Goal: Task Accomplishment & Management: Manage account settings

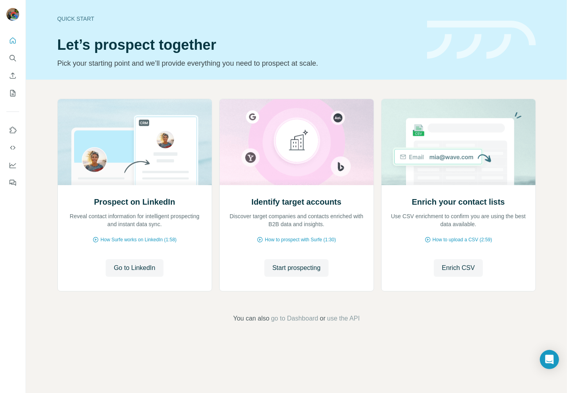
click at [10, 50] on nav at bounding box center [12, 66] width 13 height 67
click at [9, 59] on icon "Search" at bounding box center [13, 58] width 8 height 8
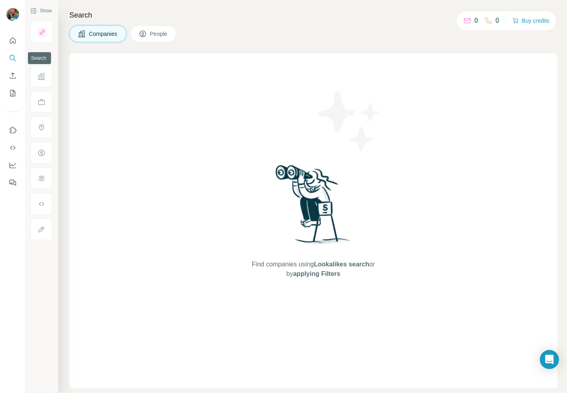
click at [12, 60] on icon "Search" at bounding box center [13, 58] width 8 height 8
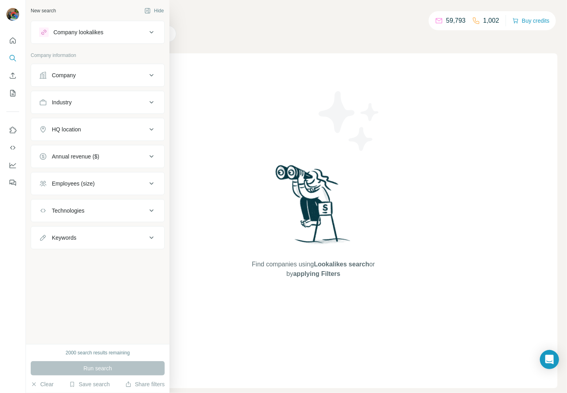
click at [73, 73] on div "Company" at bounding box center [64, 75] width 24 height 8
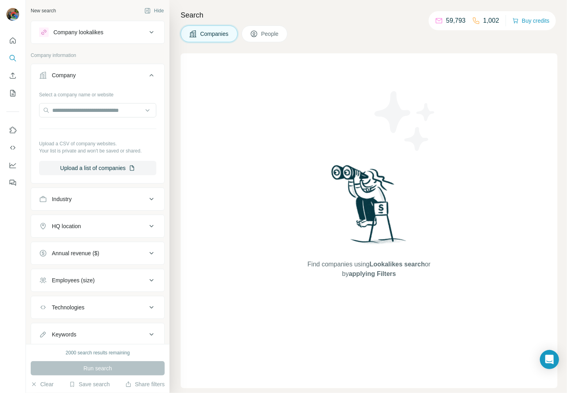
click at [264, 38] on button "People" at bounding box center [265, 34] width 46 height 17
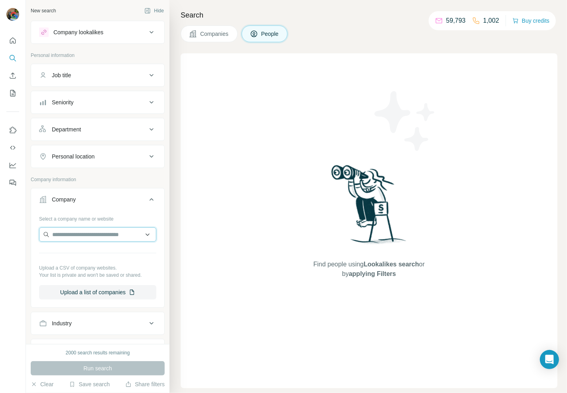
click at [80, 230] on input "text" at bounding box center [97, 235] width 117 height 14
paste input "**********"
type input "**********"
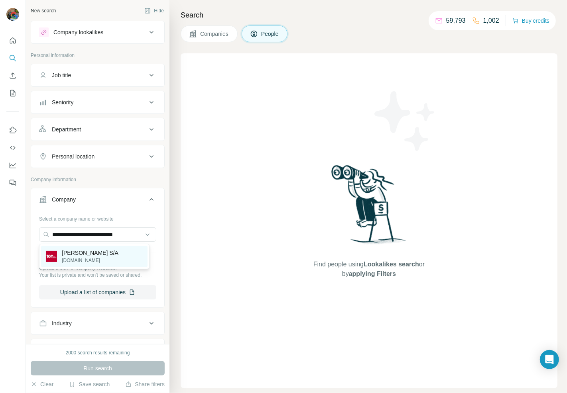
click at [98, 250] on p "[PERSON_NAME] S/A" at bounding box center [90, 253] width 57 height 8
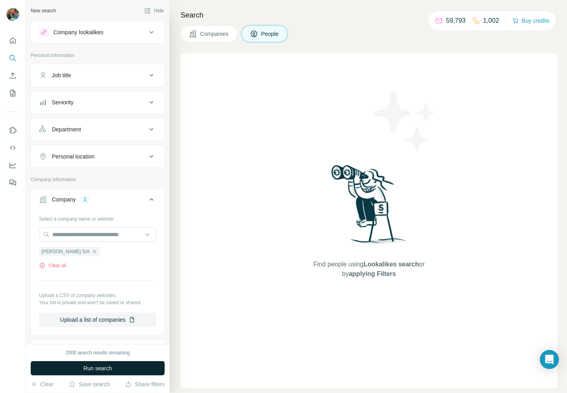
click at [90, 368] on span "Run search" at bounding box center [97, 369] width 29 height 8
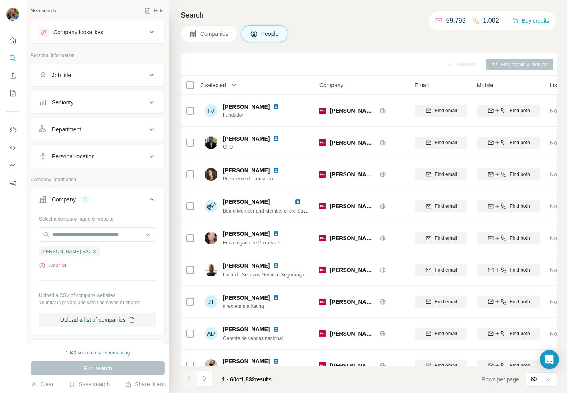
click at [100, 124] on button "Department" at bounding box center [97, 129] width 133 height 19
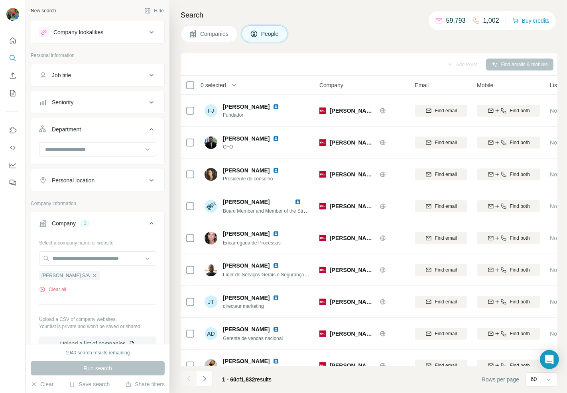
click at [87, 141] on button "Department" at bounding box center [97, 131] width 133 height 22
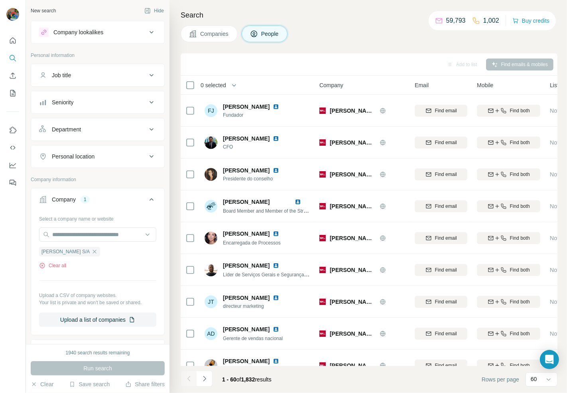
click at [88, 136] on button "Department" at bounding box center [97, 129] width 133 height 19
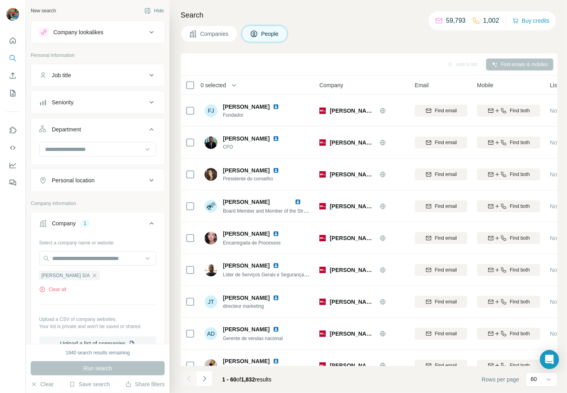
click at [104, 133] on div "Department" at bounding box center [93, 130] width 108 height 8
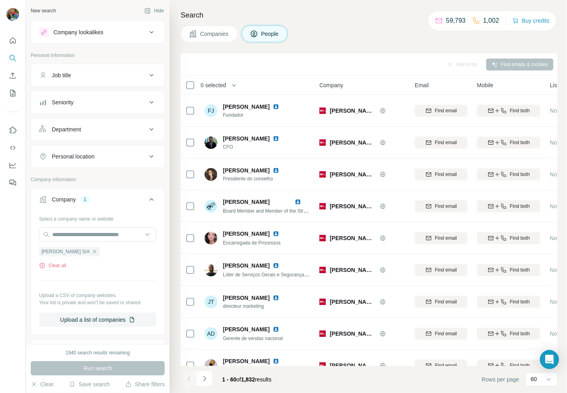
click at [101, 136] on button "Department" at bounding box center [97, 129] width 133 height 19
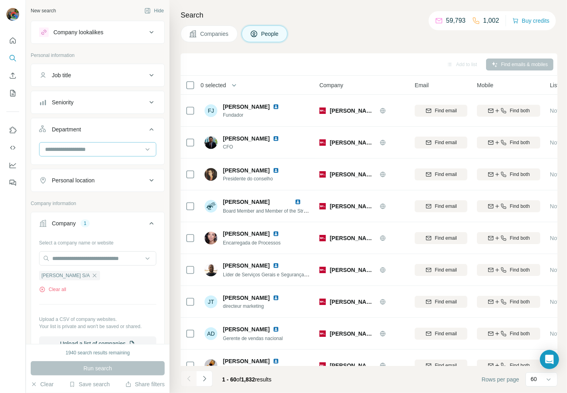
click at [90, 149] on input at bounding box center [93, 149] width 98 height 9
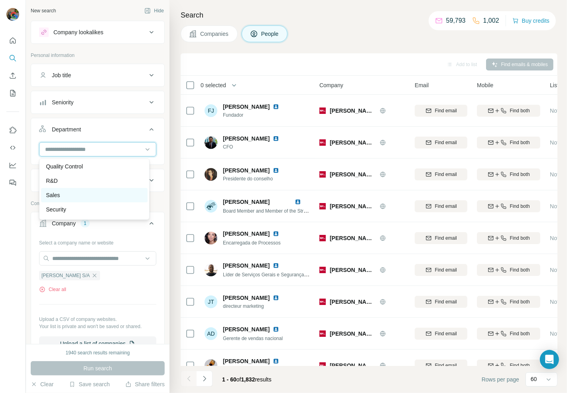
scroll to position [286, 0]
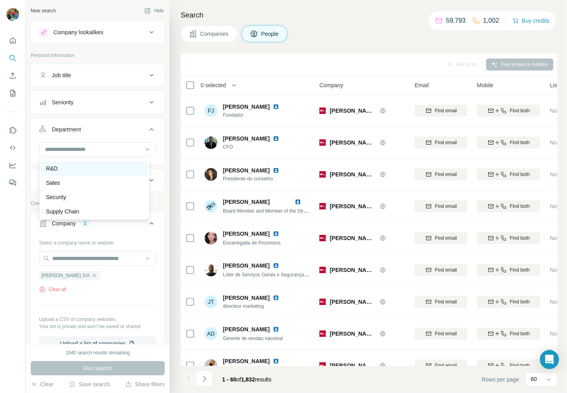
click at [85, 170] on div "R&D" at bounding box center [94, 169] width 97 height 8
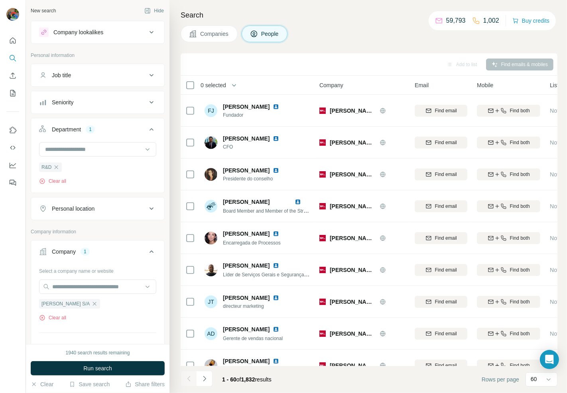
click at [94, 105] on div "Seniority" at bounding box center [93, 102] width 108 height 8
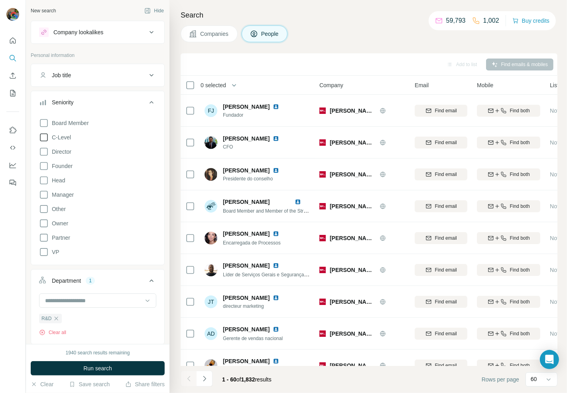
click at [45, 137] on icon at bounding box center [44, 138] width 10 height 10
drag, startPoint x: 43, startPoint y: 150, endPoint x: 43, endPoint y: 157, distance: 7.2
click at [43, 151] on icon at bounding box center [44, 152] width 10 height 10
click at [41, 171] on div "Board Member C-Level Director Founder Head Manager Other Owner Partner VP Clear…" at bounding box center [97, 192] width 117 height 154
click at [44, 167] on icon at bounding box center [44, 166] width 10 height 10
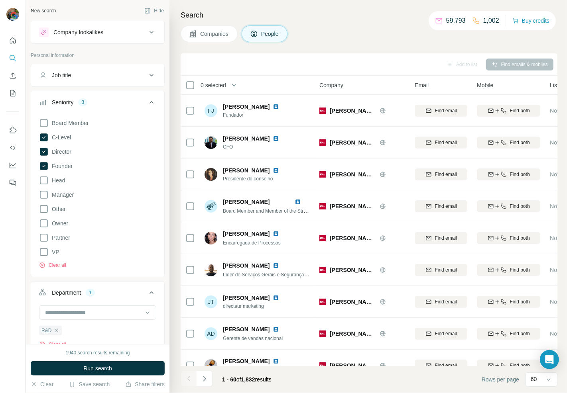
click at [45, 184] on icon at bounding box center [44, 181] width 10 height 10
drag, startPoint x: 44, startPoint y: 194, endPoint x: 60, endPoint y: 218, distance: 28.5
click at [44, 195] on icon at bounding box center [44, 195] width 10 height 10
click at [114, 368] on button "Run search" at bounding box center [98, 368] width 134 height 14
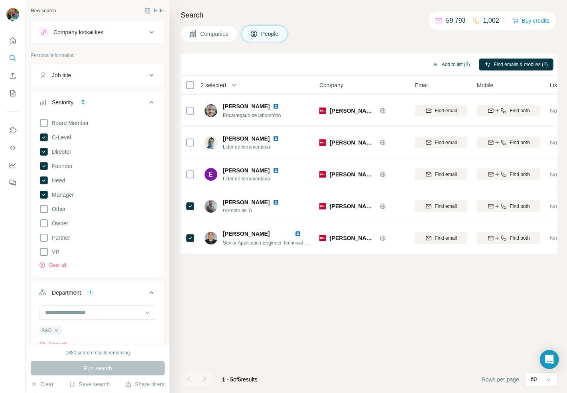
click at [453, 62] on button "Add to list (2)" at bounding box center [450, 65] width 49 height 12
click at [443, 64] on button "Add to list (2)" at bounding box center [450, 65] width 49 height 12
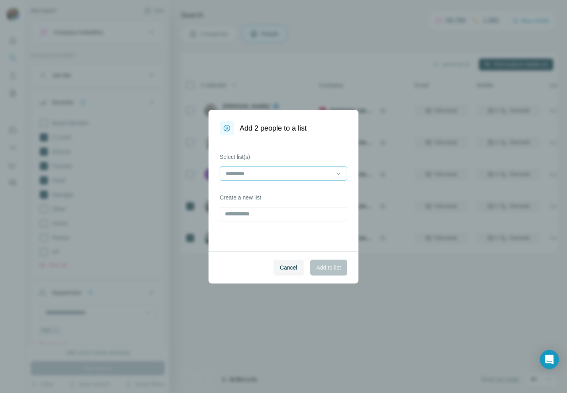
click at [269, 176] on input at bounding box center [279, 173] width 108 height 9
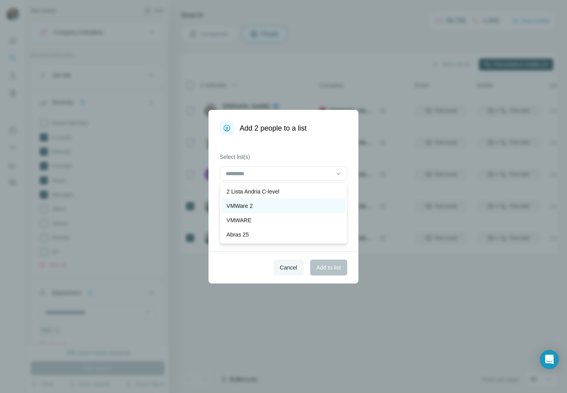
click at [269, 206] on div "VMWare 2" at bounding box center [283, 206] width 114 height 8
click at [272, 205] on div "VMWare 2" at bounding box center [279, 207] width 106 height 8
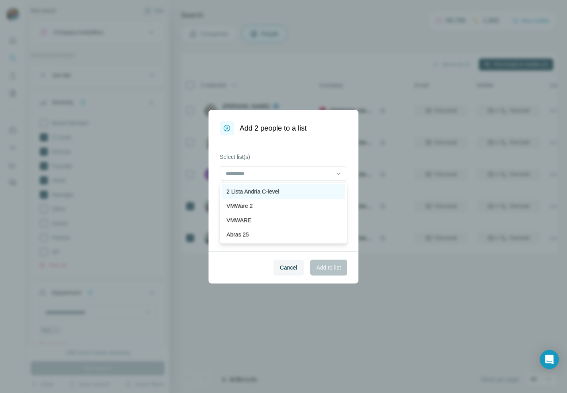
click at [279, 190] on p "2 [PERSON_NAME] C-level" at bounding box center [252, 192] width 53 height 8
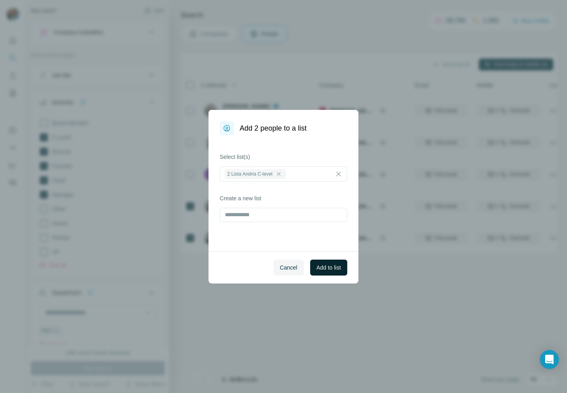
click at [332, 264] on span "Add to list" at bounding box center [328, 268] width 24 height 8
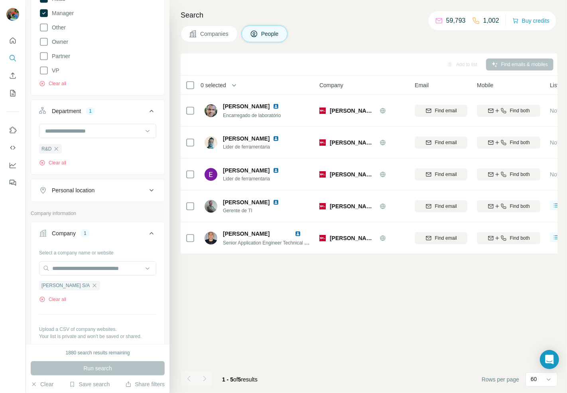
scroll to position [221, 0]
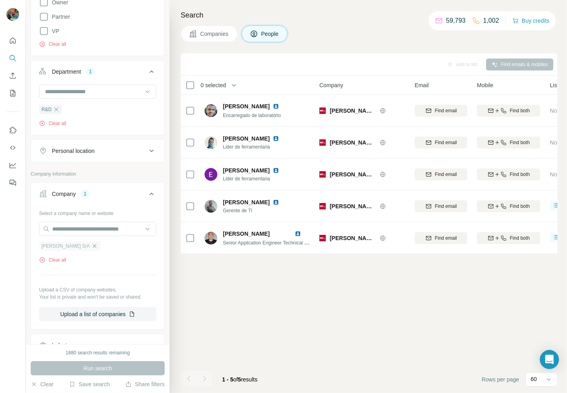
click at [91, 246] on icon "button" at bounding box center [94, 246] width 6 height 6
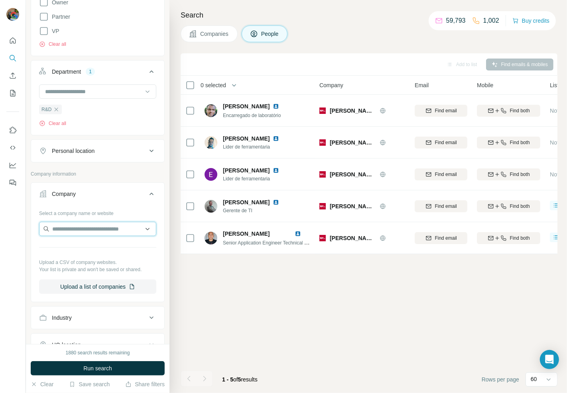
click at [89, 232] on input "text" at bounding box center [97, 229] width 117 height 14
paste input "**********"
type input "**********"
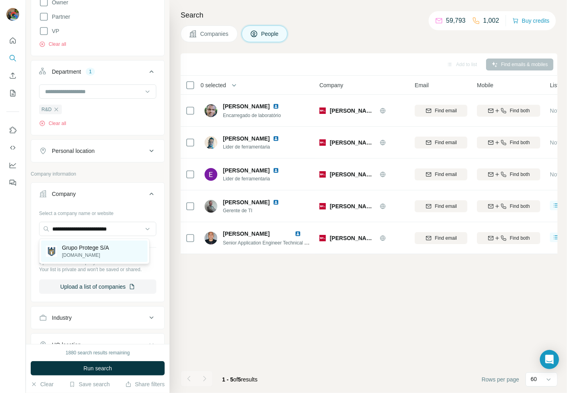
click at [100, 253] on p "[DOMAIN_NAME]" at bounding box center [85, 255] width 47 height 7
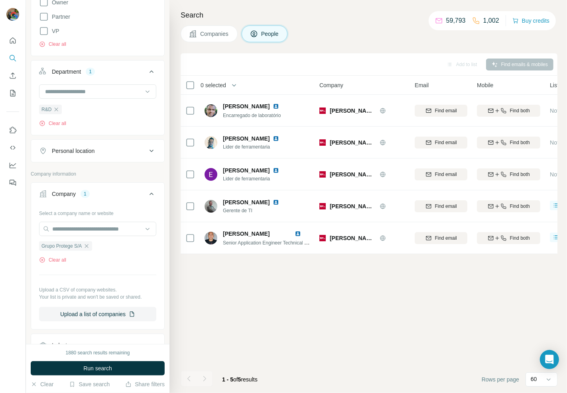
click at [118, 372] on button "Run search" at bounding box center [98, 368] width 134 height 14
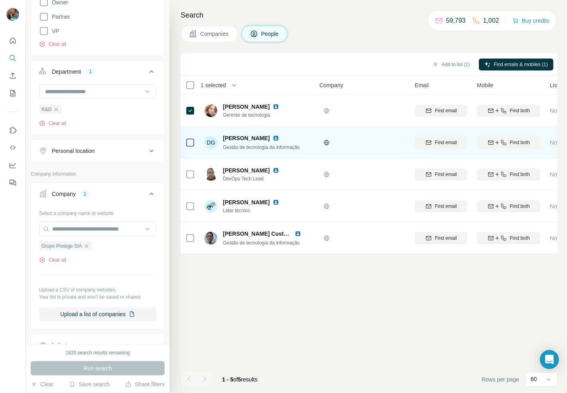
click at [195, 139] on td at bounding box center [190, 143] width 19 height 32
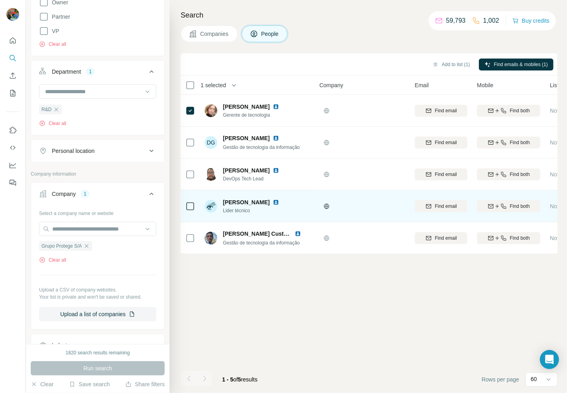
click at [188, 199] on div at bounding box center [190, 206] width 10 height 22
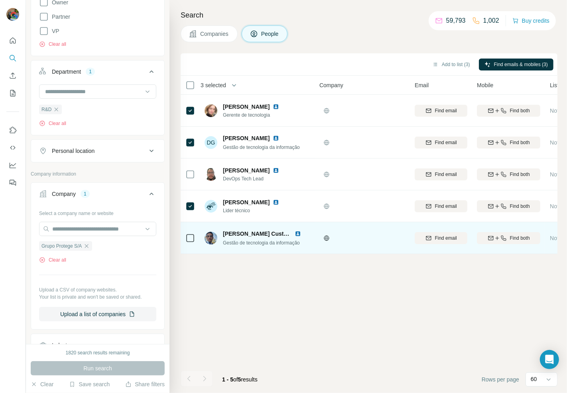
click at [192, 233] on div at bounding box center [190, 238] width 10 height 22
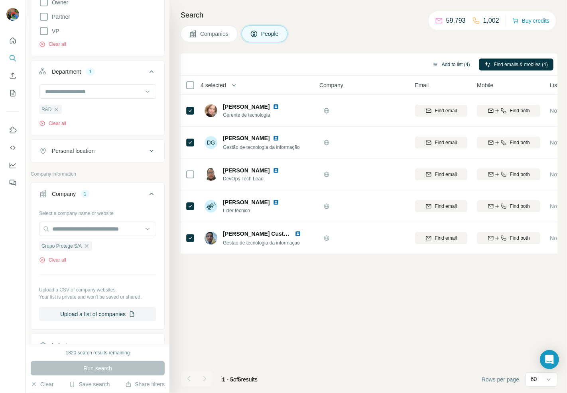
click at [459, 63] on button "Add to list (4)" at bounding box center [450, 65] width 49 height 12
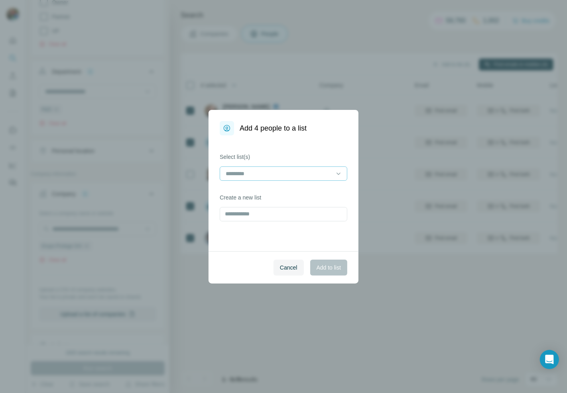
click at [275, 178] on div at bounding box center [279, 174] width 108 height 14
click at [298, 193] on div "2 [PERSON_NAME] C-level" at bounding box center [283, 192] width 114 height 8
click at [326, 269] on span "Add to list" at bounding box center [328, 268] width 24 height 8
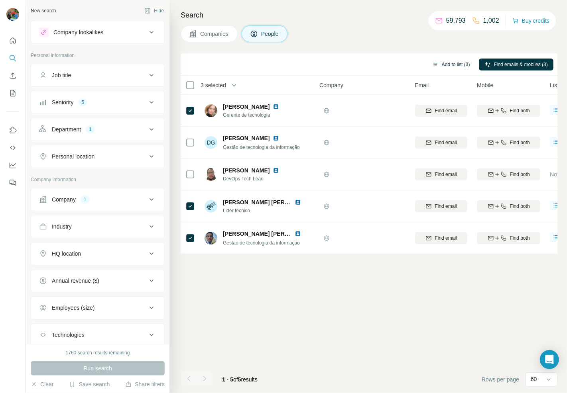
click at [451, 66] on button "Add to list (3)" at bounding box center [450, 65] width 49 height 12
click at [461, 57] on div "Add to list (3) Find emails & mobiles (3)" at bounding box center [369, 64] width 369 height 14
click at [445, 61] on button "Add to list (3)" at bounding box center [450, 65] width 49 height 12
click at [443, 65] on button "Add to list (3)" at bounding box center [450, 65] width 49 height 12
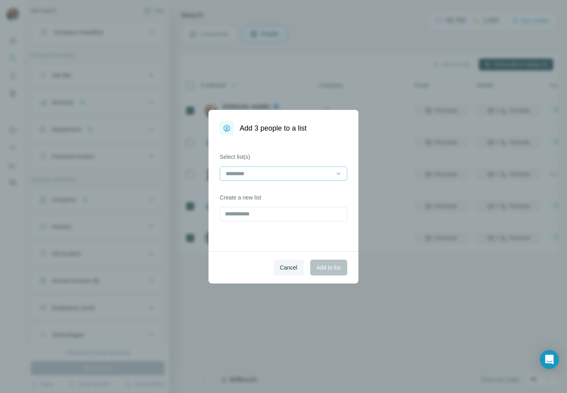
drag, startPoint x: 296, startPoint y: 170, endPoint x: 296, endPoint y: 174, distance: 4.4
click at [296, 171] on input at bounding box center [279, 173] width 108 height 9
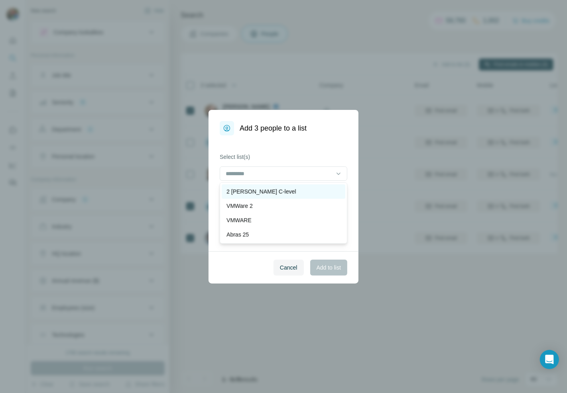
click at [274, 192] on p "2 [PERSON_NAME] C-level" at bounding box center [260, 192] width 69 height 8
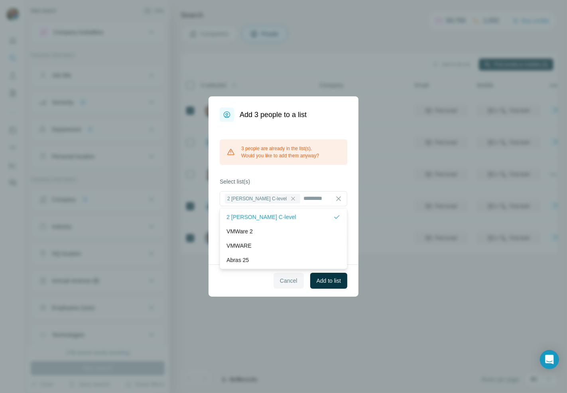
click at [281, 283] on span "Cancel" at bounding box center [289, 281] width 18 height 8
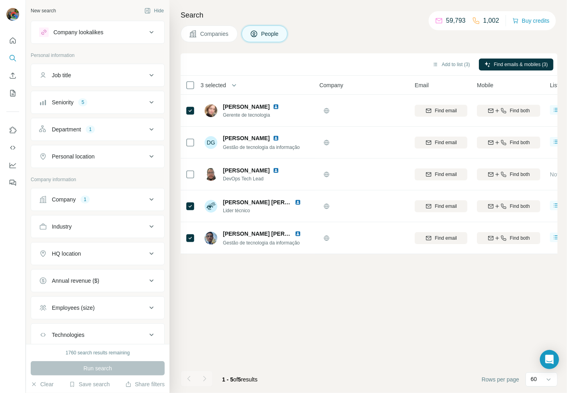
click at [90, 210] on div "Company 1" at bounding box center [98, 199] width 134 height 23
click at [102, 204] on button "Company 1" at bounding box center [97, 199] width 133 height 19
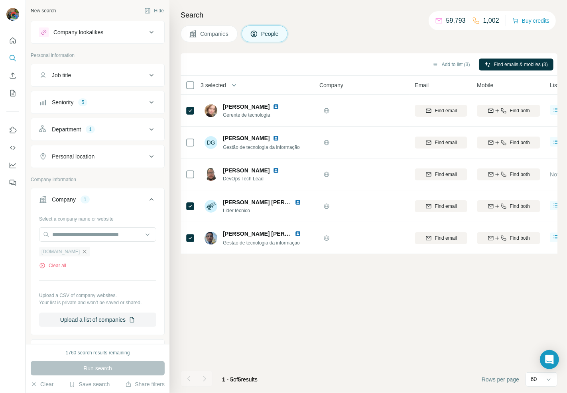
click at [82, 250] on icon "button" at bounding box center [84, 252] width 6 height 6
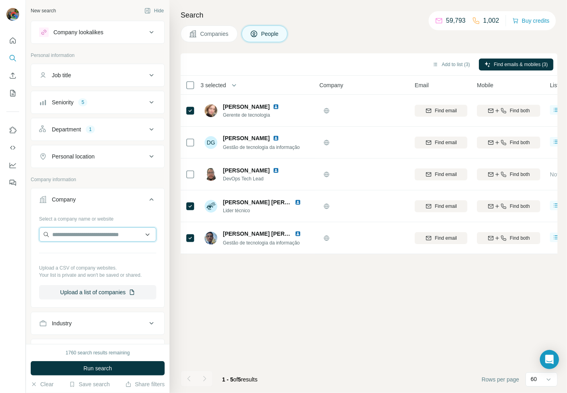
click at [90, 228] on input "text" at bounding box center [97, 235] width 117 height 14
paste input "**********"
type input "**********"
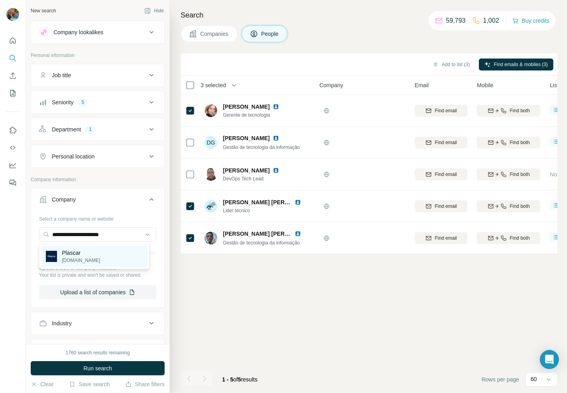
click at [102, 259] on div "Plascar [DOMAIN_NAME]" at bounding box center [94, 257] width 106 height 22
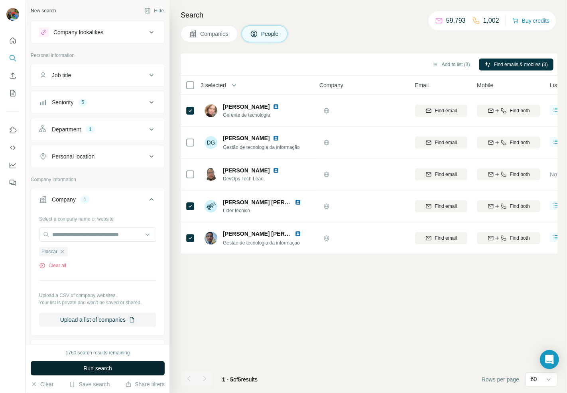
click at [89, 371] on span "Run search" at bounding box center [97, 369] width 29 height 8
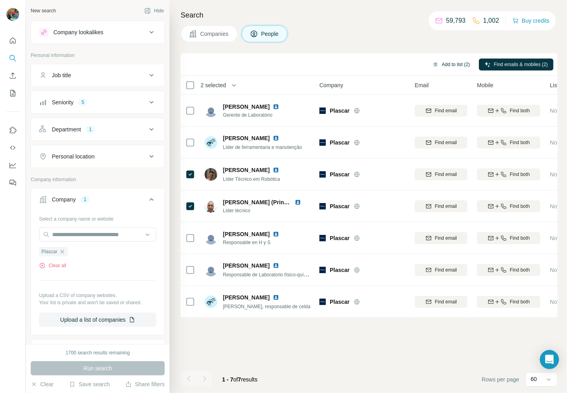
click at [450, 64] on button "Add to list (2)" at bounding box center [450, 65] width 49 height 12
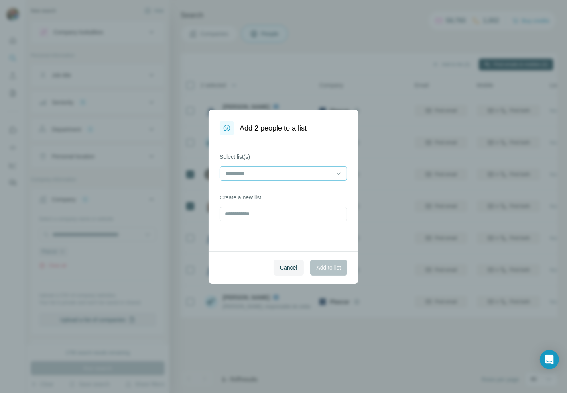
click at [244, 177] on input at bounding box center [279, 173] width 108 height 9
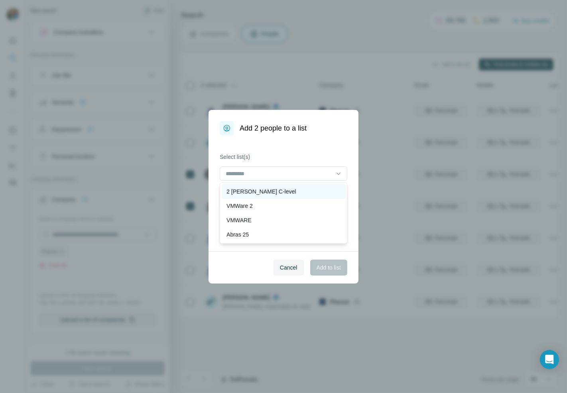
click at [280, 192] on p "2 [PERSON_NAME] C-level" at bounding box center [260, 192] width 69 height 8
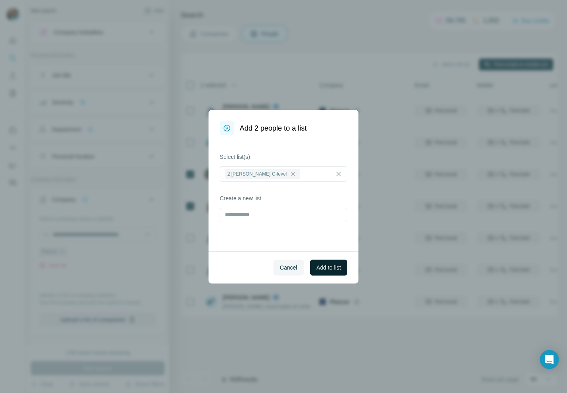
click at [336, 266] on span "Add to list" at bounding box center [328, 268] width 24 height 8
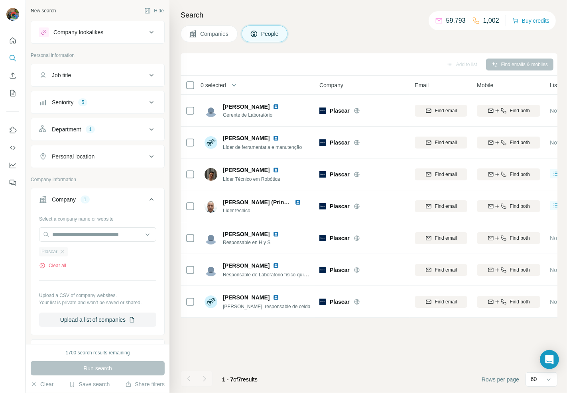
click at [62, 248] on div "Plascar" at bounding box center [53, 252] width 29 height 10
click at [74, 234] on input "text" at bounding box center [97, 235] width 117 height 14
click at [96, 269] on div "Clear all" at bounding box center [97, 265] width 117 height 7
click at [71, 268] on div "Clear all" at bounding box center [97, 265] width 117 height 7
click at [66, 268] on button "Clear all" at bounding box center [52, 265] width 27 height 7
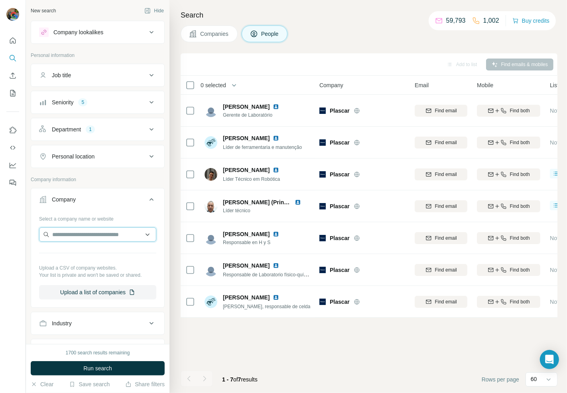
click at [92, 241] on input "text" at bounding box center [97, 235] width 117 height 14
paste input "**********"
type input "**********"
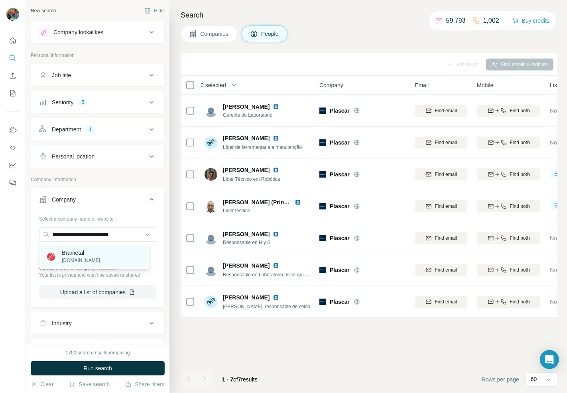
click at [98, 261] on p "[DOMAIN_NAME]" at bounding box center [81, 260] width 38 height 7
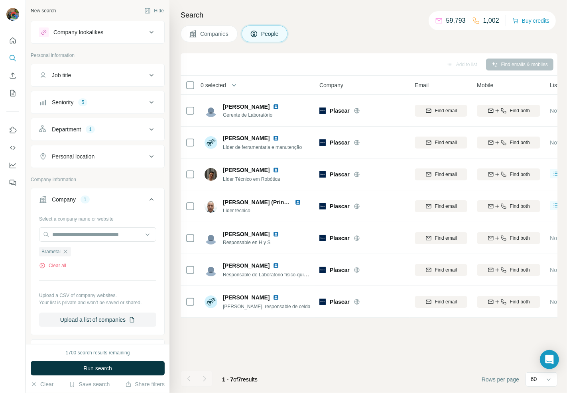
click at [98, 369] on span "Run search" at bounding box center [97, 369] width 29 height 8
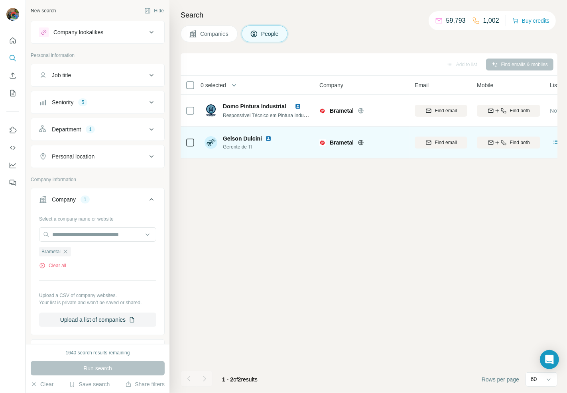
click at [195, 138] on td at bounding box center [190, 143] width 19 height 32
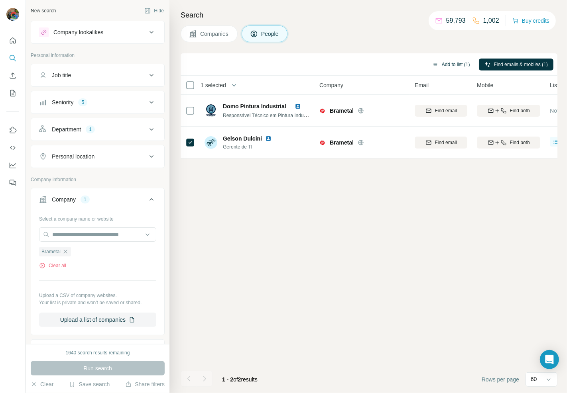
click at [455, 70] on button "Add to list (1)" at bounding box center [450, 65] width 49 height 12
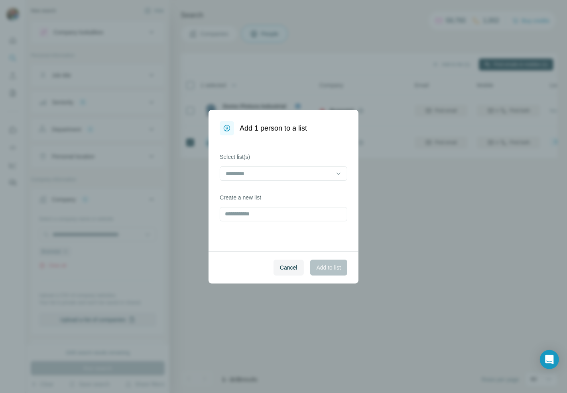
click at [304, 164] on div "Select list(s)" at bounding box center [284, 167] width 128 height 28
click at [293, 171] on input at bounding box center [279, 173] width 108 height 9
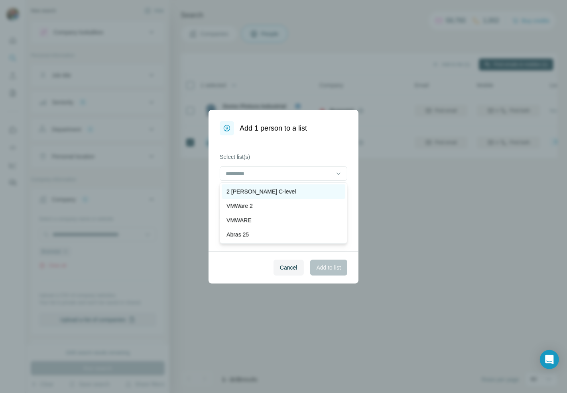
click at [278, 192] on p "2 [PERSON_NAME] C-level" at bounding box center [260, 192] width 69 height 8
click at [328, 269] on span "Add to list" at bounding box center [328, 268] width 24 height 8
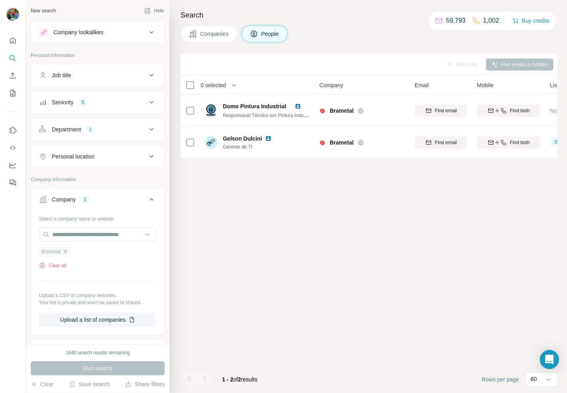
click at [69, 250] on icon "button" at bounding box center [65, 252] width 6 height 6
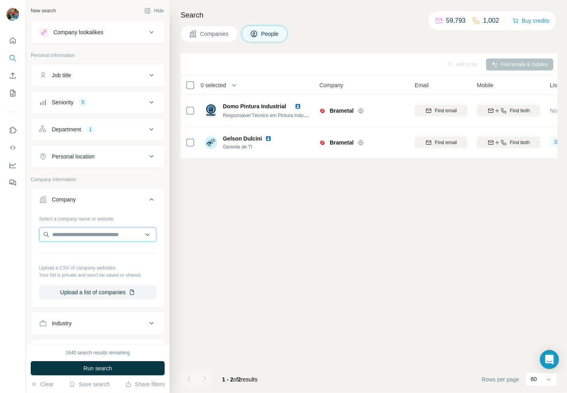
click at [80, 237] on input "text" at bounding box center [97, 235] width 117 height 14
paste input "**********"
type input "**********"
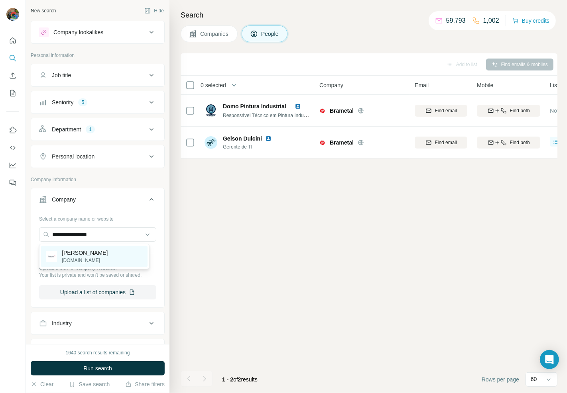
click at [102, 258] on p "[DOMAIN_NAME]" at bounding box center [85, 260] width 46 height 7
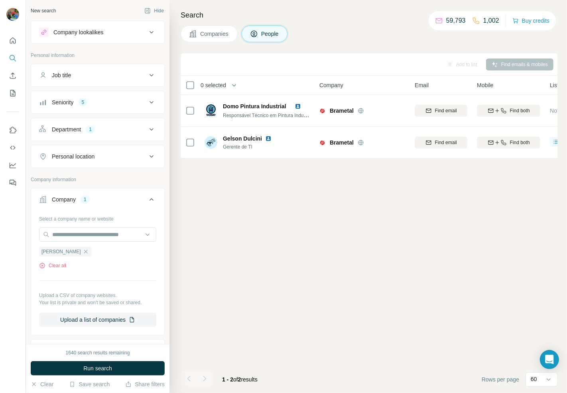
click at [90, 370] on span "Run search" at bounding box center [97, 369] width 29 height 8
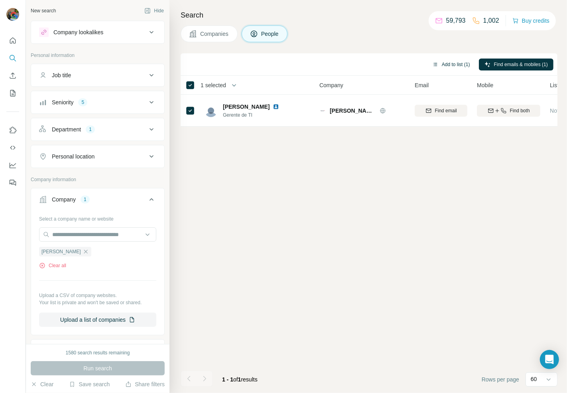
click at [449, 64] on button "Add to list (1)" at bounding box center [450, 65] width 49 height 12
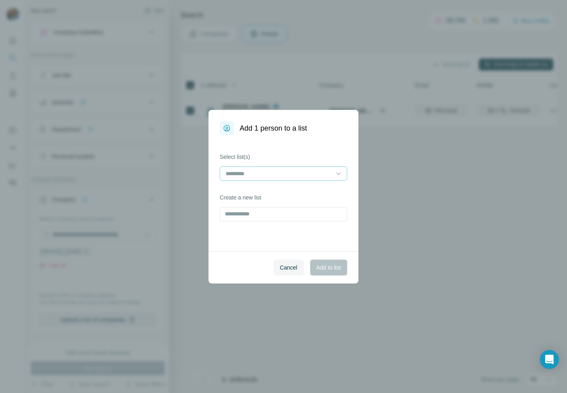
click at [283, 175] on input at bounding box center [279, 173] width 108 height 9
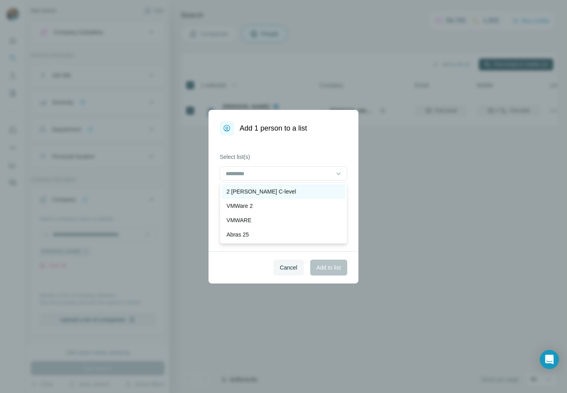
click at [263, 196] on p "2 [PERSON_NAME] C-level" at bounding box center [260, 192] width 69 height 8
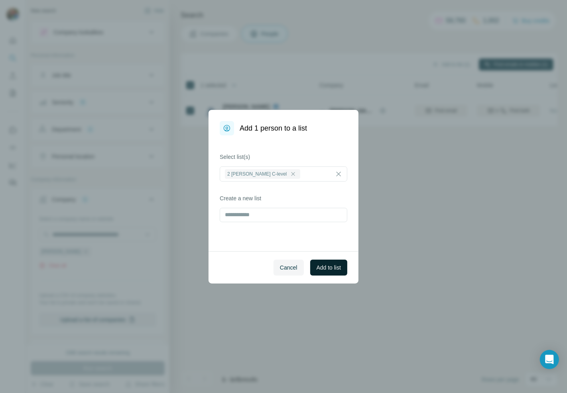
click at [323, 272] on button "Add to list" at bounding box center [328, 268] width 37 height 16
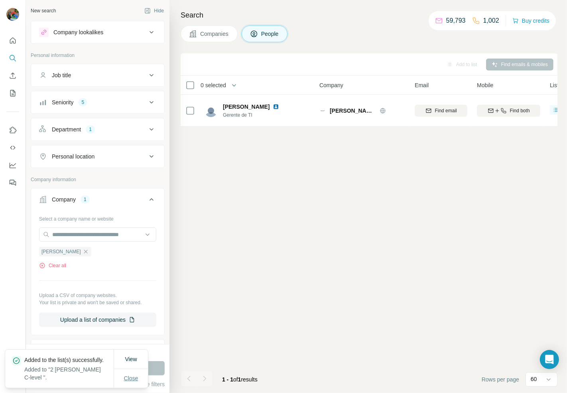
click at [134, 376] on span "Close" at bounding box center [131, 379] width 14 height 8
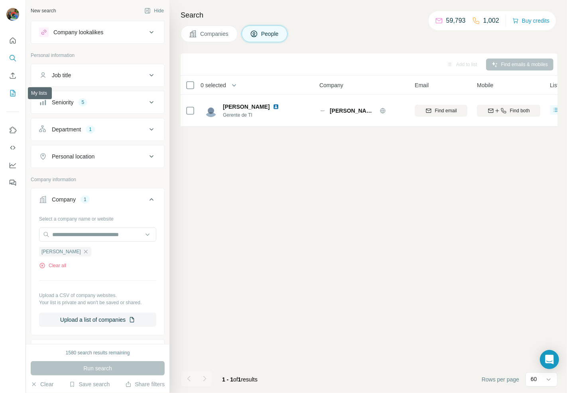
click at [12, 90] on icon "My lists" at bounding box center [12, 93] width 5 height 6
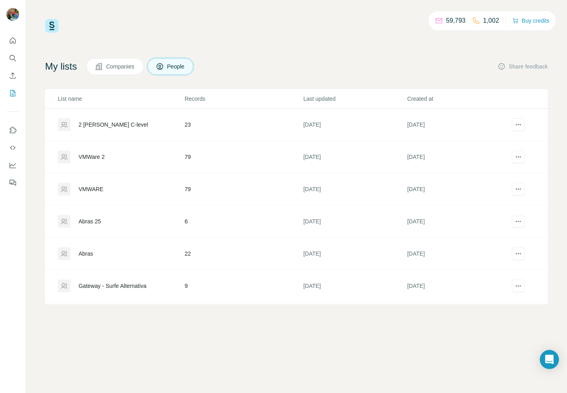
click at [108, 122] on div "2 [PERSON_NAME] C-level" at bounding box center [113, 125] width 69 height 8
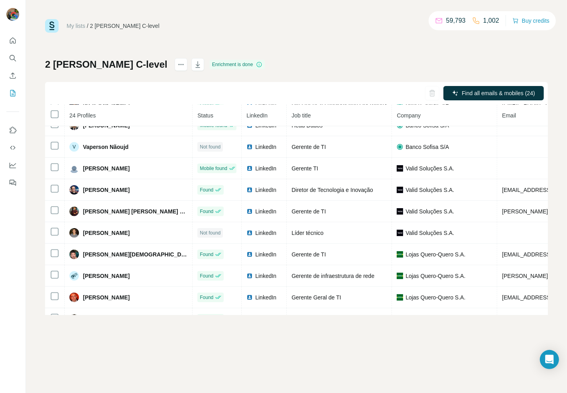
scroll to position [338, 0]
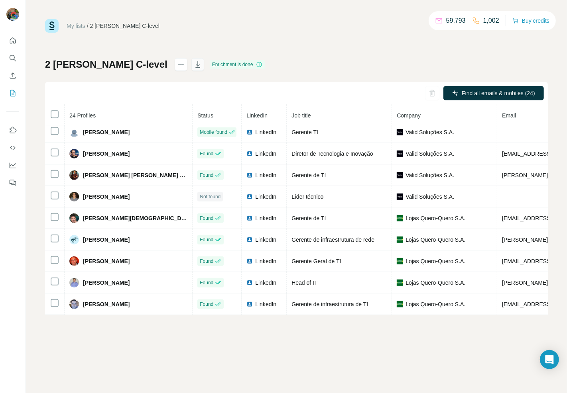
click at [194, 62] on icon "button" at bounding box center [198, 65] width 8 height 8
click at [10, 94] on icon "My lists" at bounding box center [12, 93] width 5 height 6
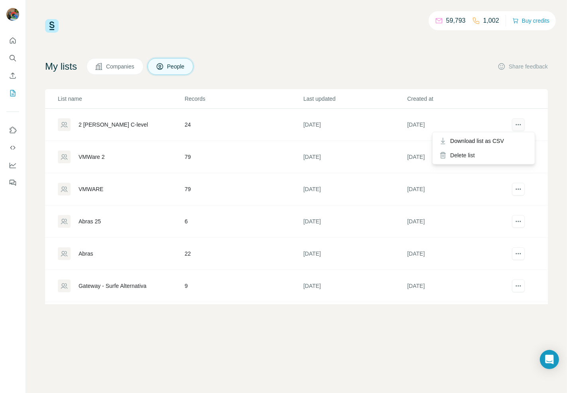
click at [515, 122] on icon "actions" at bounding box center [518, 125] width 8 height 8
click at [15, 165] on icon "Dashboard" at bounding box center [13, 165] width 8 height 8
click at [514, 128] on icon "actions" at bounding box center [518, 125] width 8 height 8
click at [515, 122] on icon "actions" at bounding box center [518, 125] width 8 height 8
click at [514, 121] on icon "actions" at bounding box center [518, 125] width 8 height 8
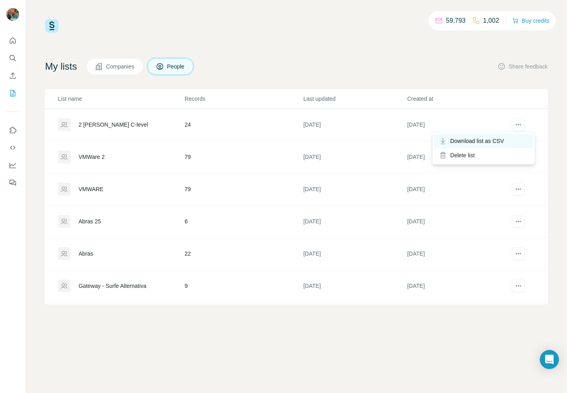
click at [485, 141] on span "Download list as CSV" at bounding box center [477, 141] width 54 height 8
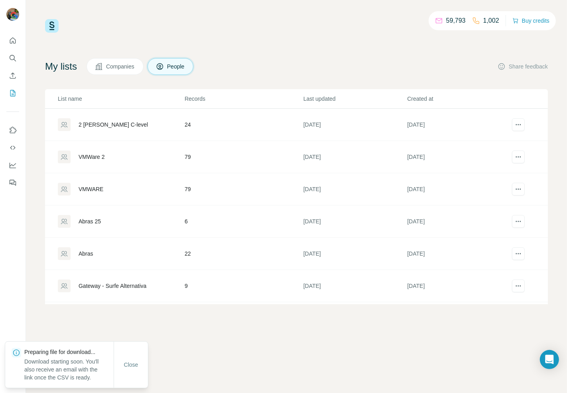
click at [80, 367] on p "Download starting soon. You'll also receive an email with the link once the CSV…" at bounding box center [68, 370] width 89 height 24
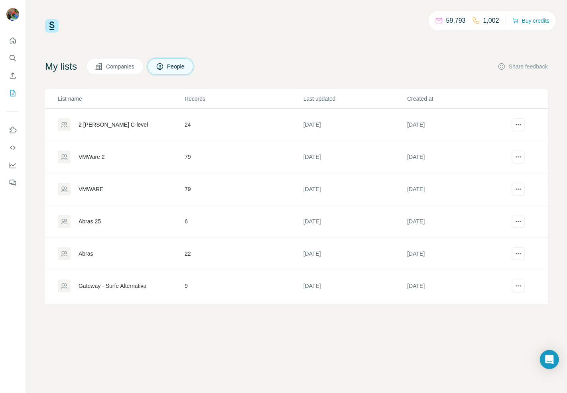
click at [126, 72] on button "Companies" at bounding box center [114, 66] width 57 height 17
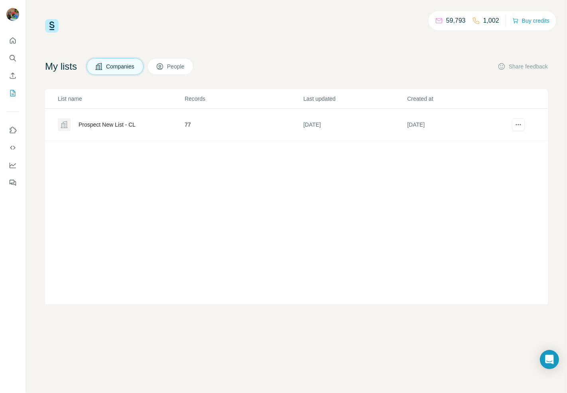
click at [136, 128] on div "Prospect New List - CL" at bounding box center [107, 125] width 57 height 8
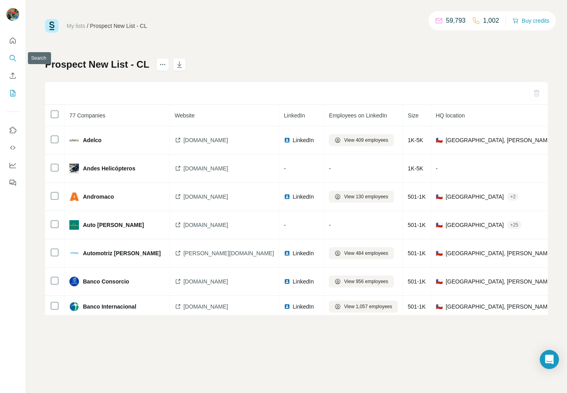
click at [15, 57] on icon "Search" at bounding box center [13, 58] width 8 height 8
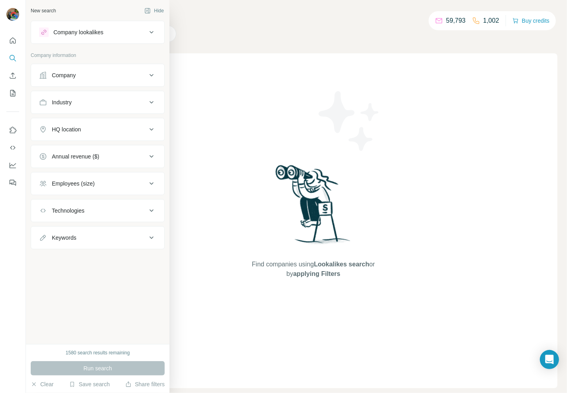
click at [152, 79] on icon at bounding box center [152, 76] width 10 height 10
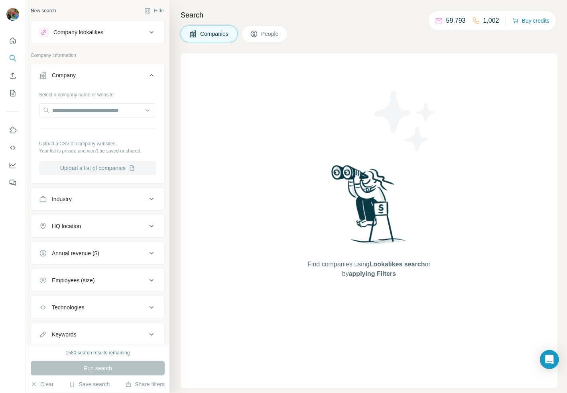
click at [120, 167] on button "Upload a list of companies" at bounding box center [97, 168] width 117 height 14
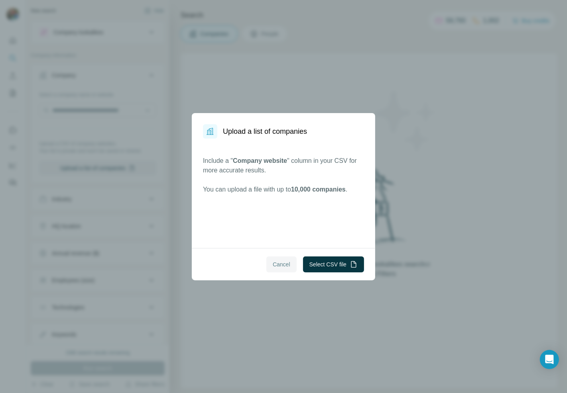
click at [277, 261] on span "Cancel" at bounding box center [282, 265] width 18 height 8
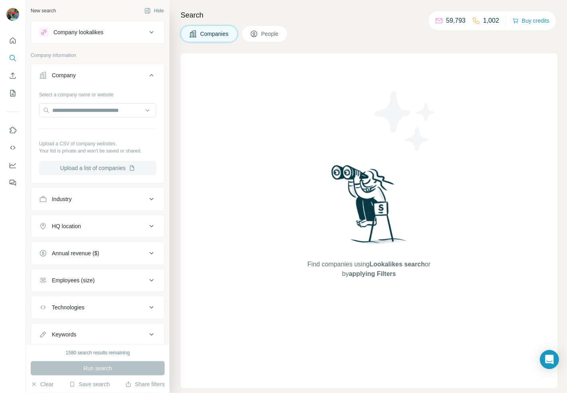
click at [105, 169] on button "Upload a list of companies" at bounding box center [97, 168] width 117 height 14
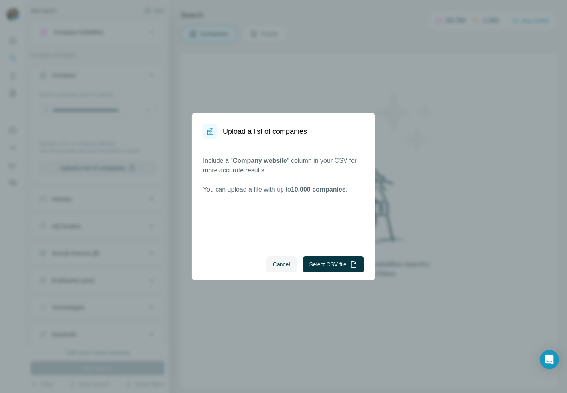
click at [276, 263] on span "Cancel" at bounding box center [282, 265] width 18 height 8
